Goal: Information Seeking & Learning: Learn about a topic

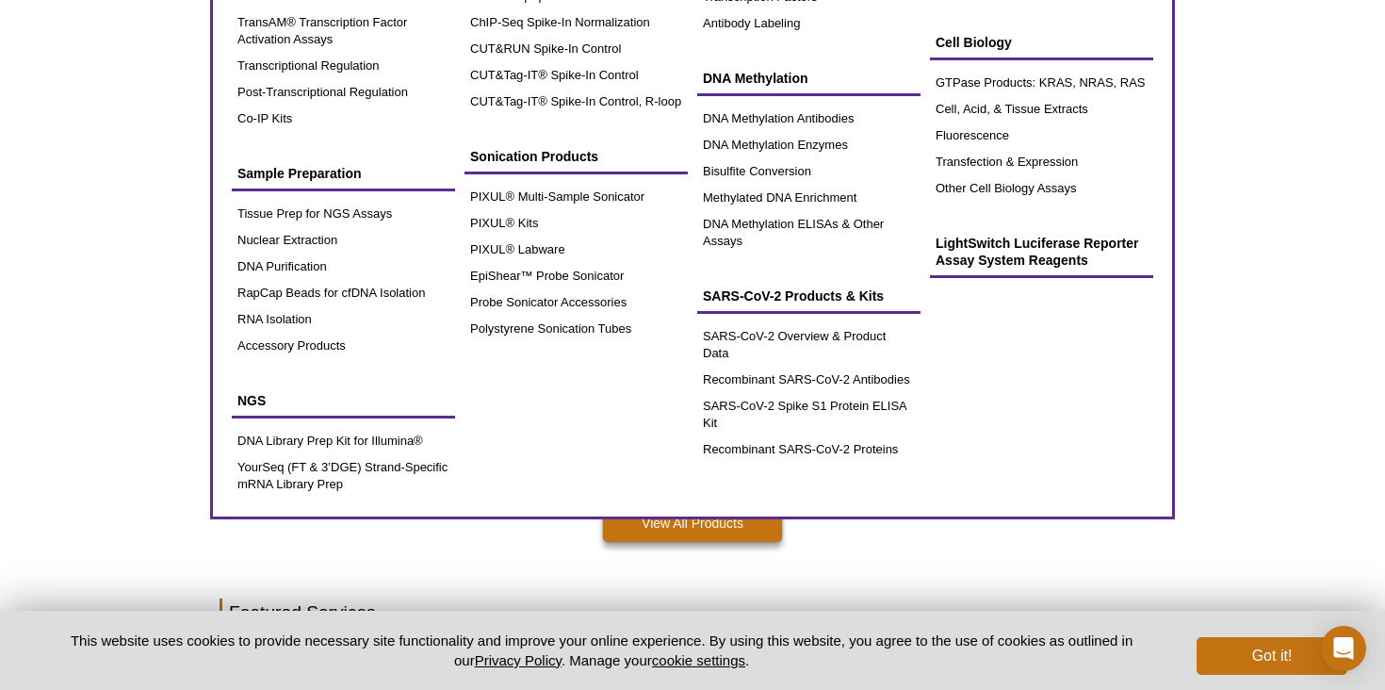
scroll to position [449, 0]
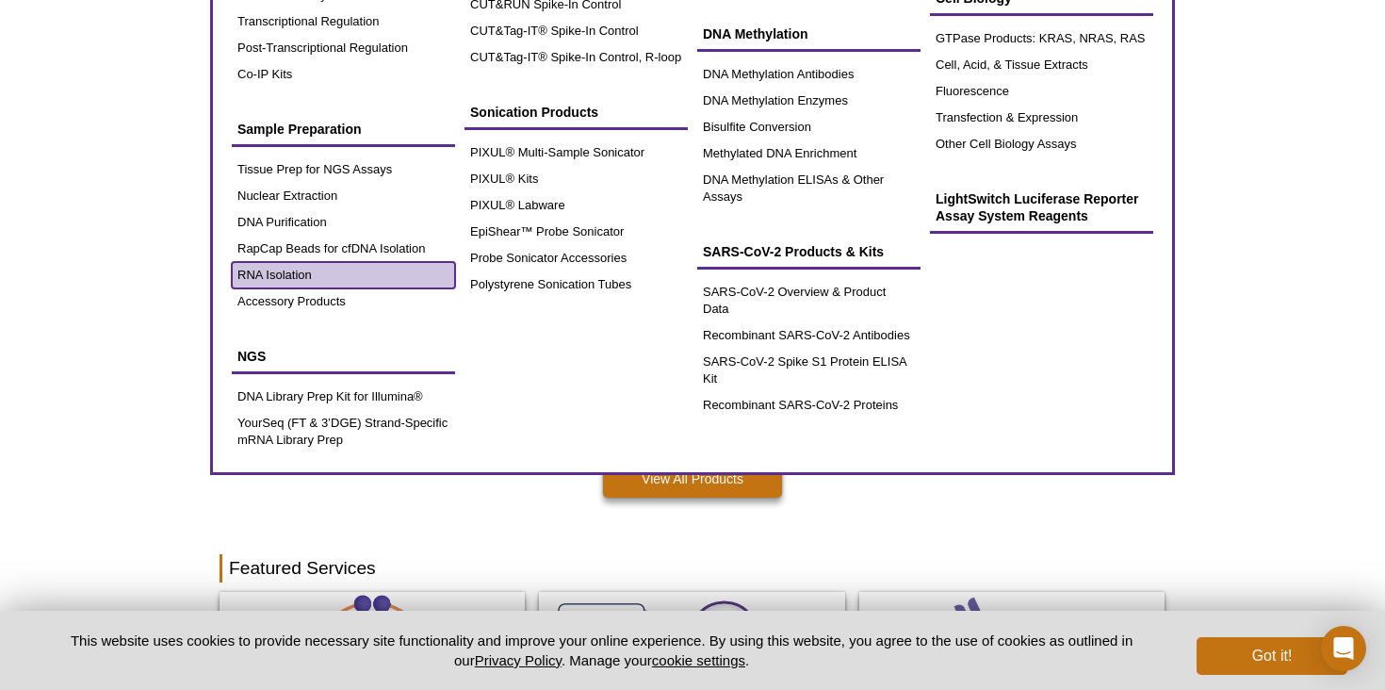
click at [314, 267] on link "RNA Isolation" at bounding box center [343, 275] width 223 height 26
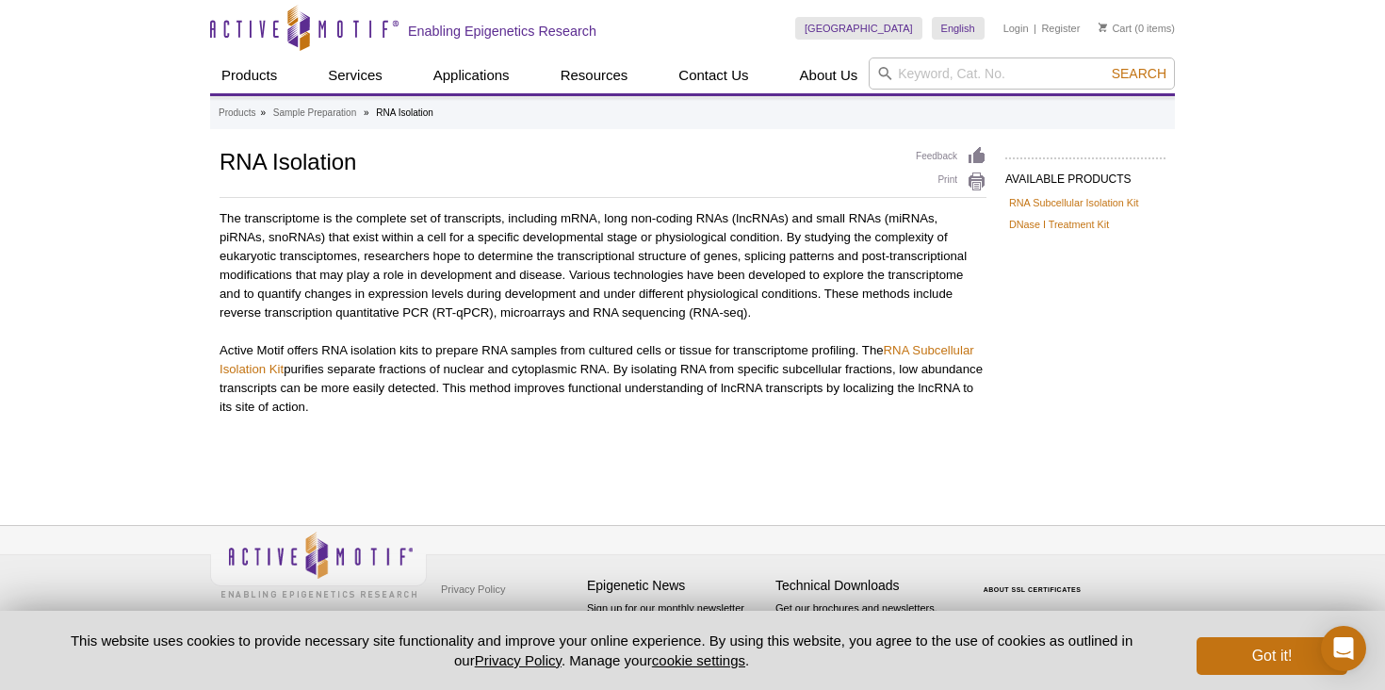
click at [960, 271] on p "The transcriptome is the complete set of transcripts, including mRNA, long non-…" at bounding box center [603, 265] width 767 height 113
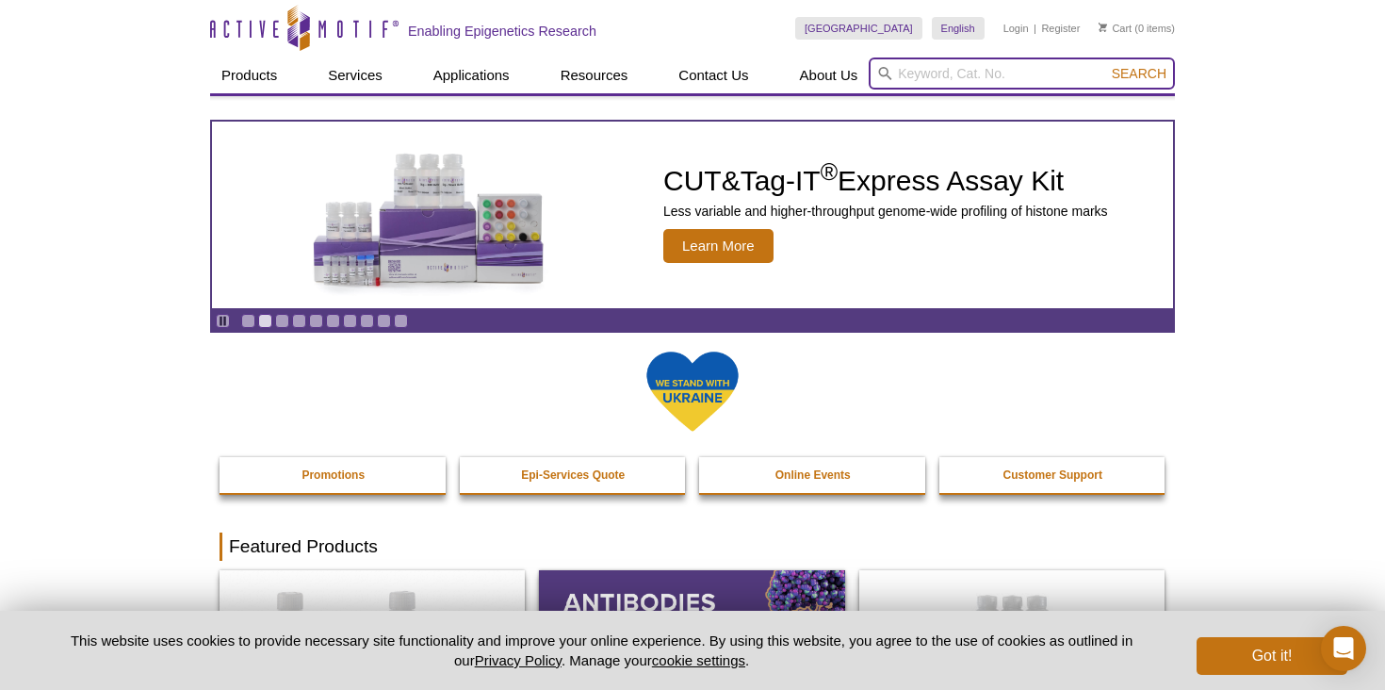
click at [920, 74] on input "search" at bounding box center [1022, 73] width 306 height 32
type input "pulldown"
click at [1106, 65] on button "Search" at bounding box center [1139, 73] width 66 height 17
